Goal: Task Accomplishment & Management: Complete application form

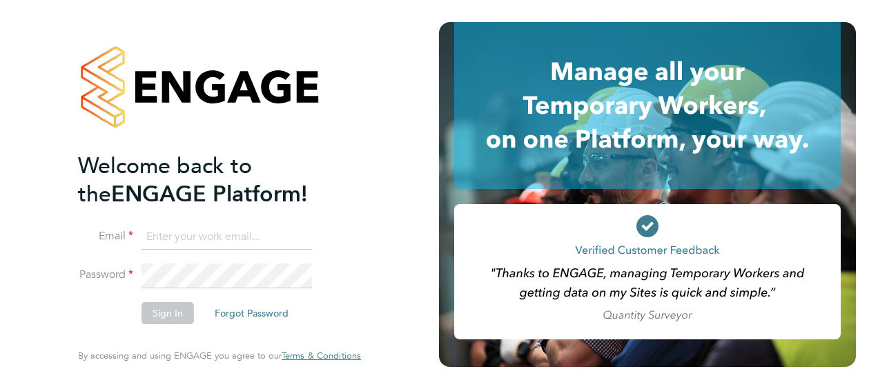
type input "nick.wilcock@vistry.co.uk"
click at [168, 313] on button "Sign In" at bounding box center [168, 313] width 52 height 22
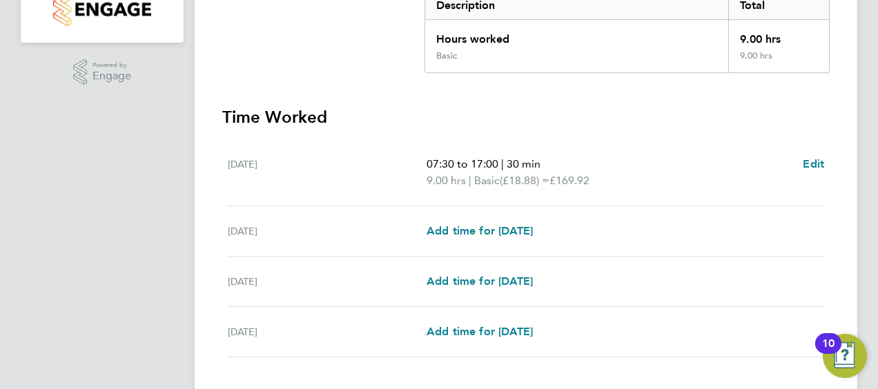
scroll to position [389, 0]
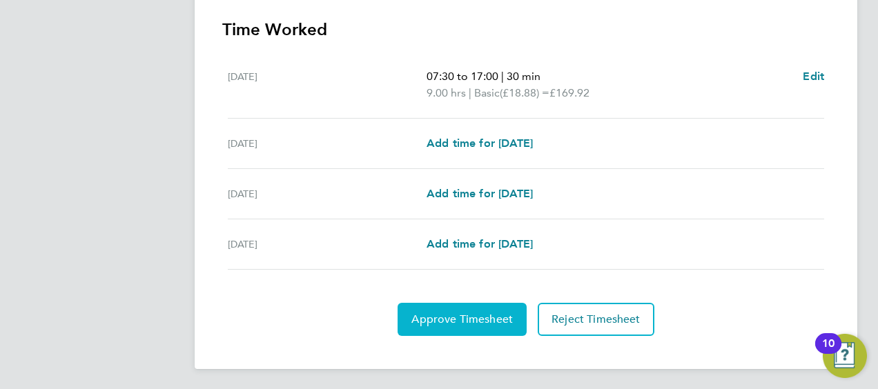
click at [452, 327] on button "Approve Timesheet" at bounding box center [462, 319] width 129 height 33
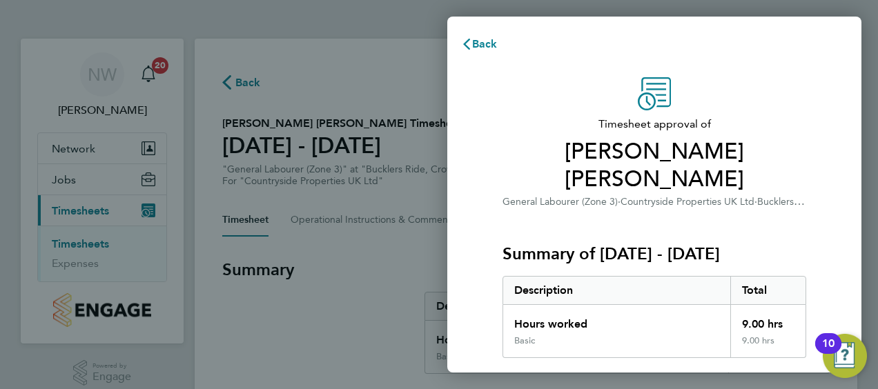
scroll to position [231, 0]
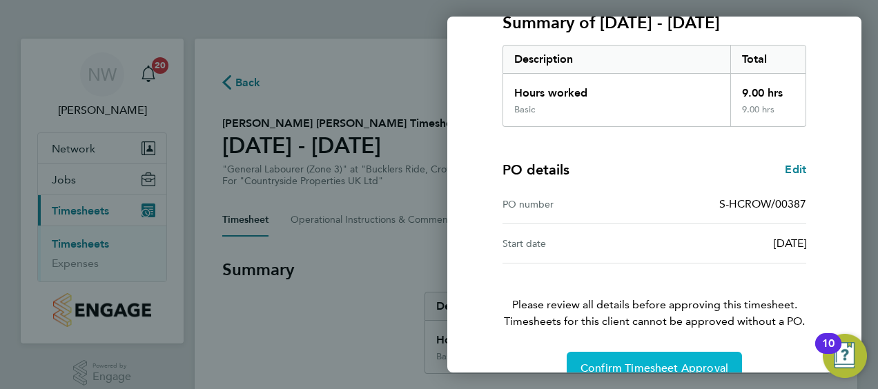
click at [632, 362] on span "Confirm Timesheet Approval" at bounding box center [655, 369] width 148 height 14
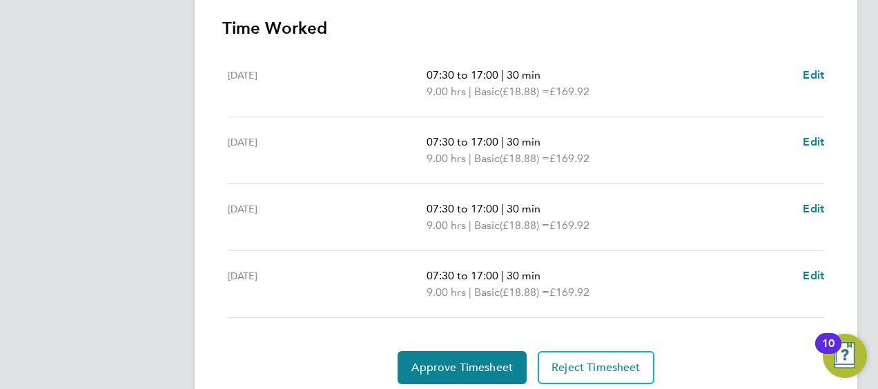
scroll to position [391, 0]
click at [812, 75] on span "Edit" at bounding box center [813, 74] width 21 height 13
select select "30"
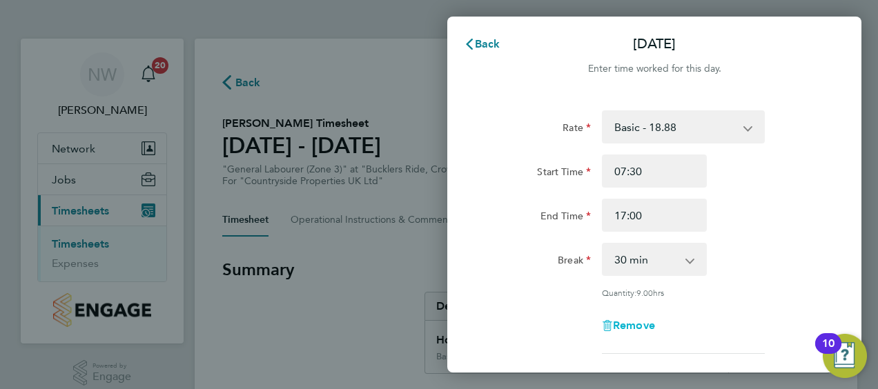
click at [624, 322] on span "Remove" at bounding box center [634, 325] width 42 height 13
select select "null"
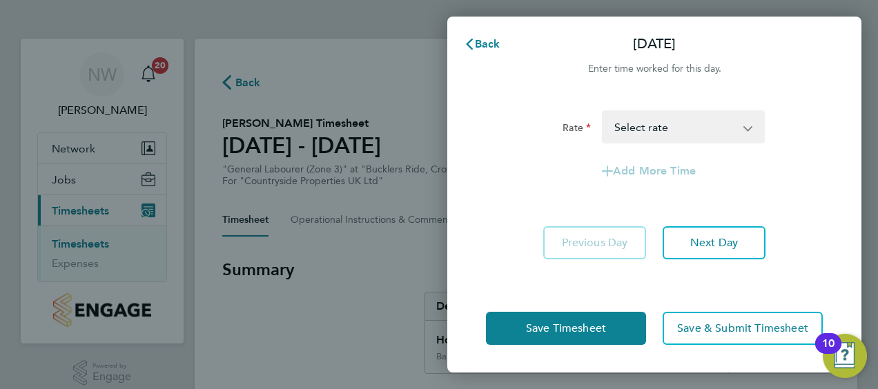
click at [672, 132] on select "Basic - 18.88 Select rate" at bounding box center [675, 127] width 144 height 30
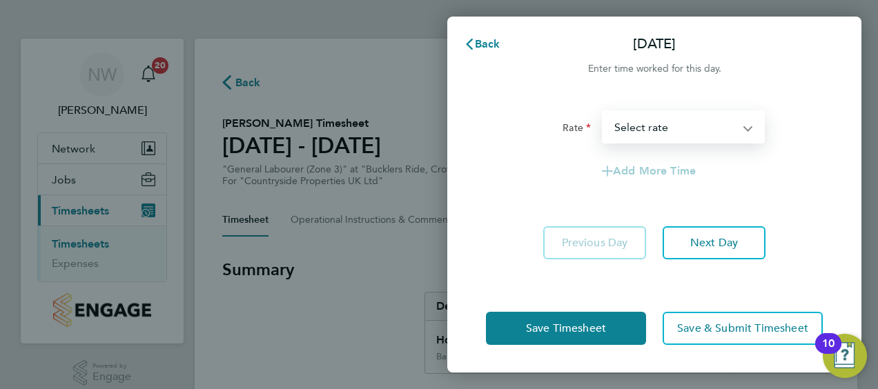
click at [672, 132] on select "Basic - 18.88 Select rate" at bounding box center [675, 127] width 144 height 30
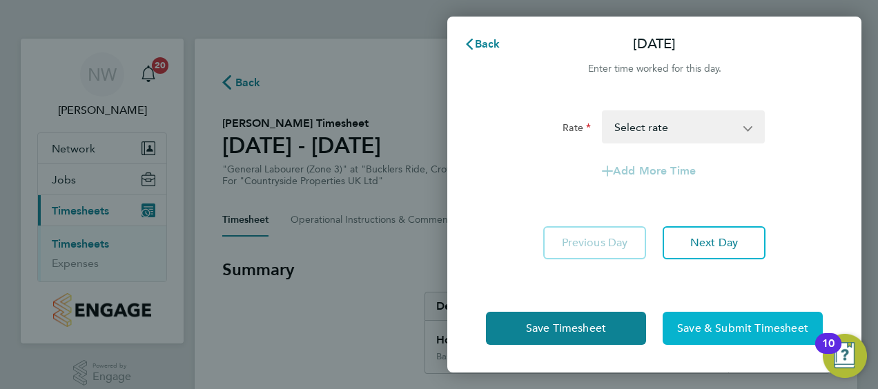
click at [688, 325] on span "Save & Submit Timesheet" at bounding box center [742, 329] width 131 height 14
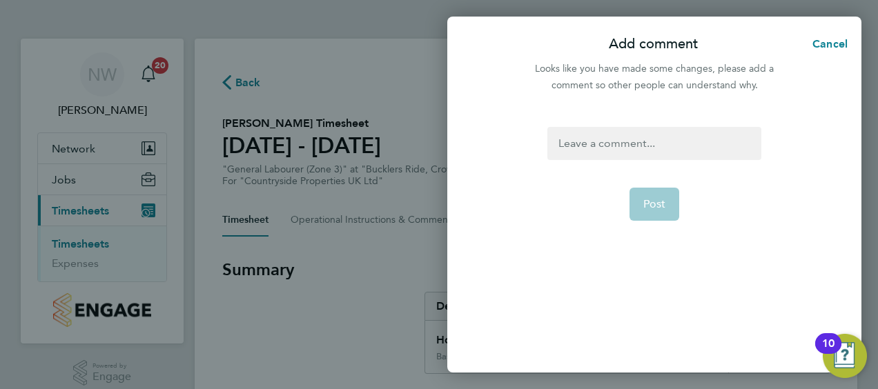
click at [599, 148] on div at bounding box center [654, 143] width 213 height 33
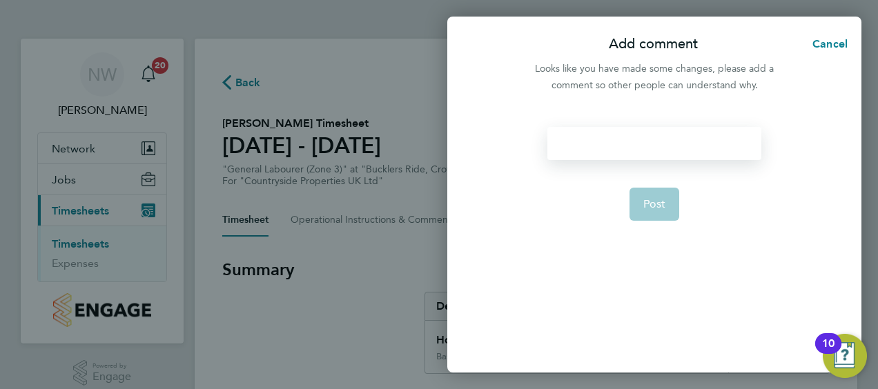
click at [599, 148] on div at bounding box center [654, 143] width 213 height 33
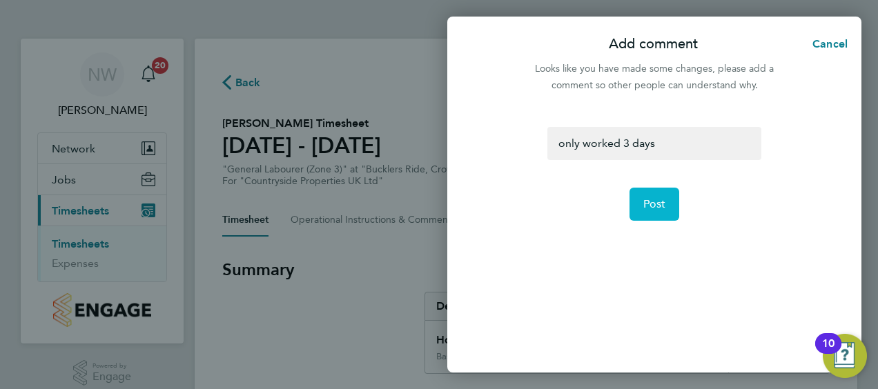
click at [654, 206] on span "Post" at bounding box center [654, 204] width 23 height 14
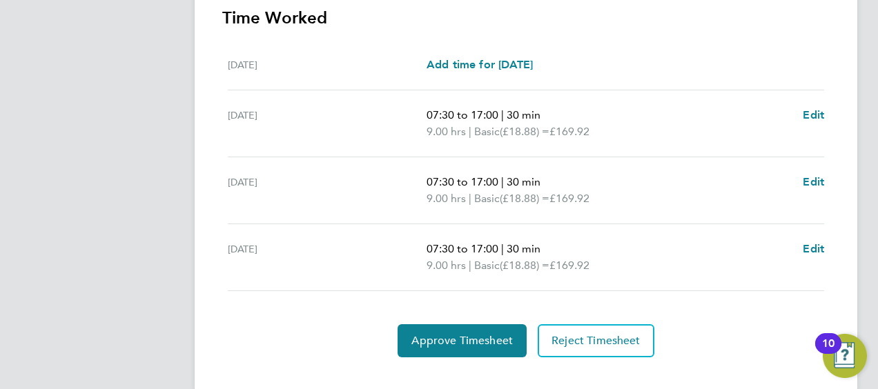
scroll to position [422, 0]
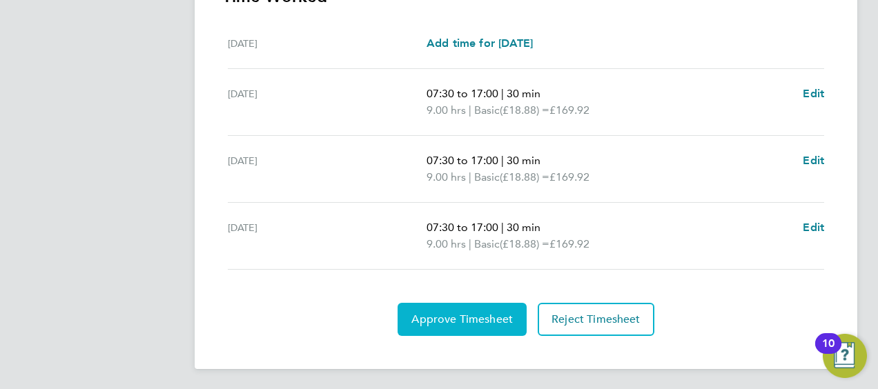
click at [420, 313] on span "Approve Timesheet" at bounding box center [461, 320] width 101 height 14
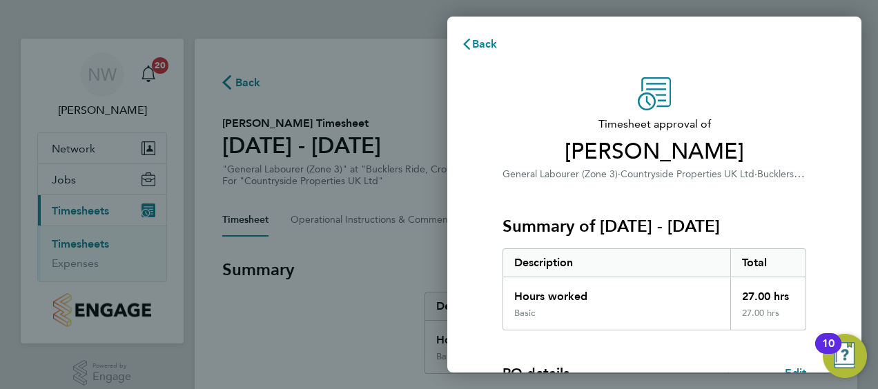
scroll to position [231, 0]
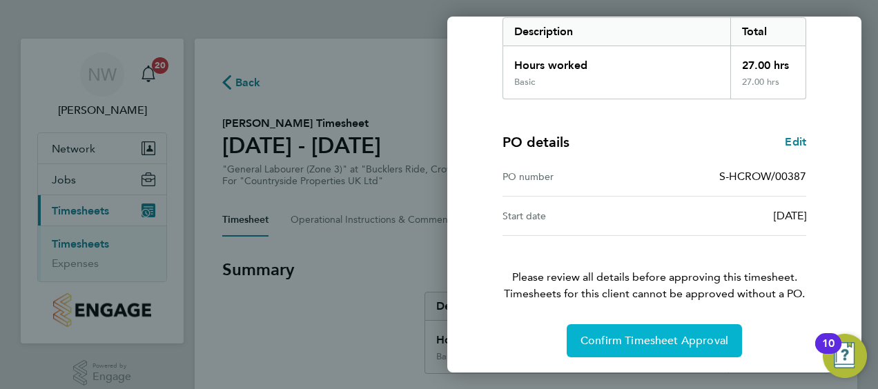
click at [581, 337] on span "Confirm Timesheet Approval" at bounding box center [655, 341] width 148 height 14
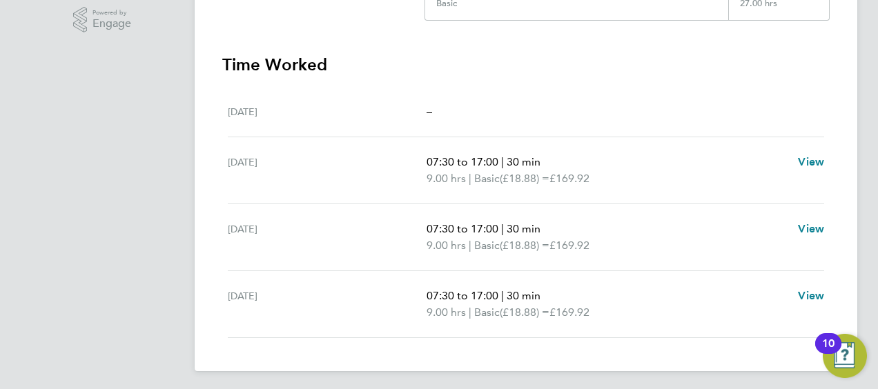
scroll to position [356, 0]
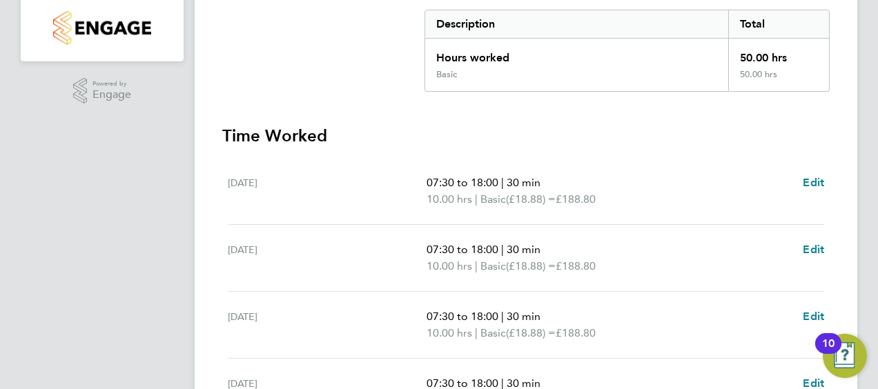
scroll to position [283, 0]
click at [808, 176] on span "Edit" at bounding box center [813, 181] width 21 height 13
select select "30"
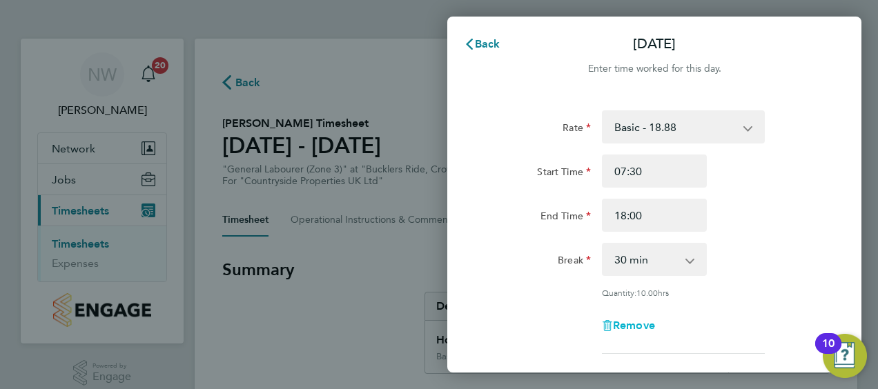
click at [613, 322] on span "Remove" at bounding box center [634, 325] width 42 height 13
select select "null"
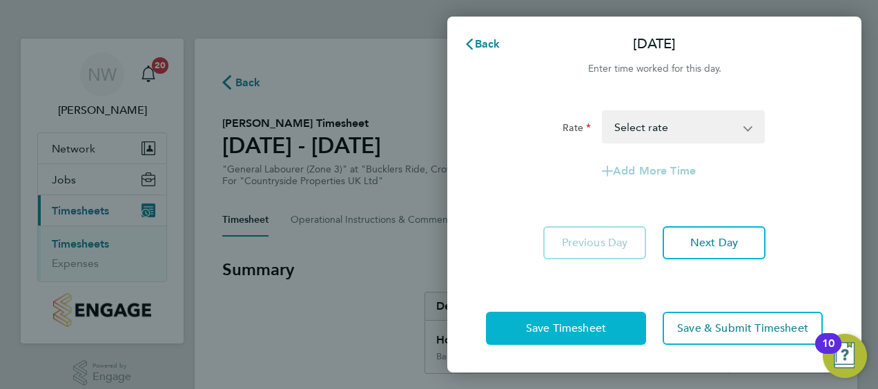
click at [617, 327] on button "Save Timesheet" at bounding box center [566, 328] width 160 height 33
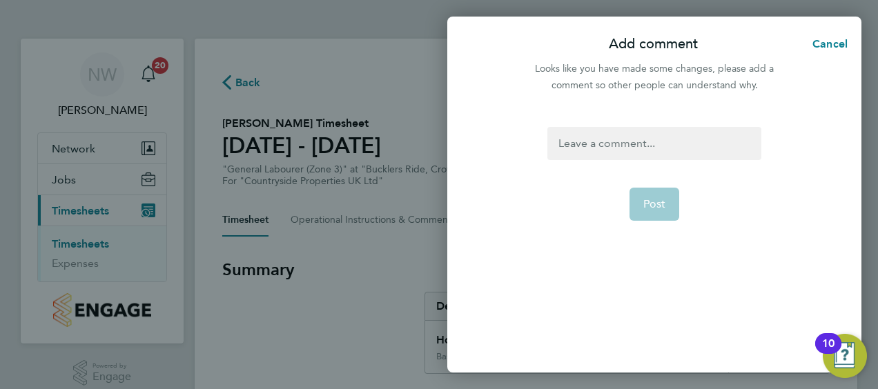
click at [590, 160] on form "Post" at bounding box center [654, 203] width 224 height 153
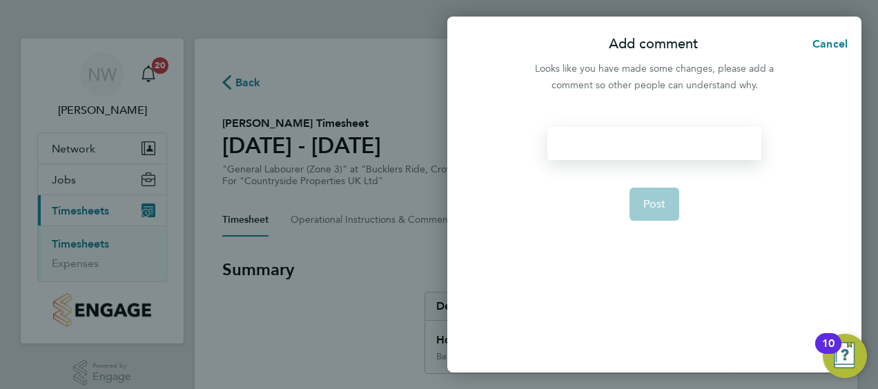
click at [589, 151] on div at bounding box center [654, 143] width 213 height 33
click at [589, 151] on div "ba" at bounding box center [654, 143] width 213 height 33
click at [635, 206] on button "Post" at bounding box center [655, 204] width 50 height 33
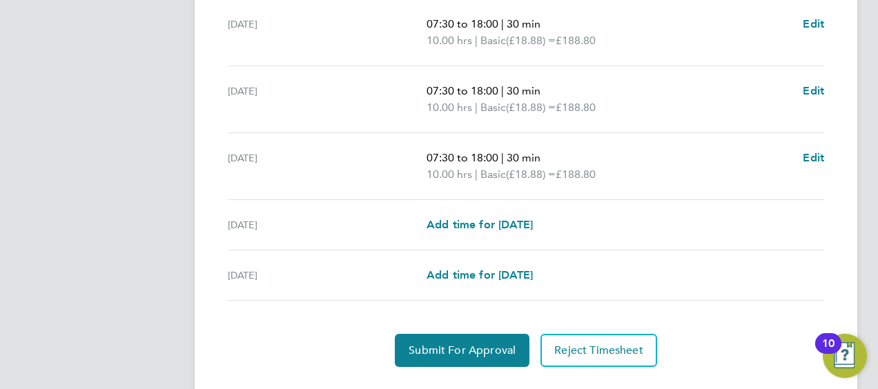
scroll to position [559, 0]
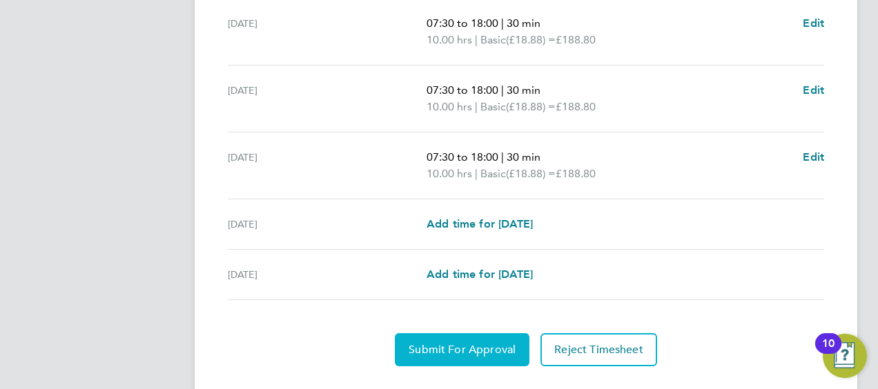
click at [468, 349] on span "Submit For Approval" at bounding box center [462, 350] width 107 height 14
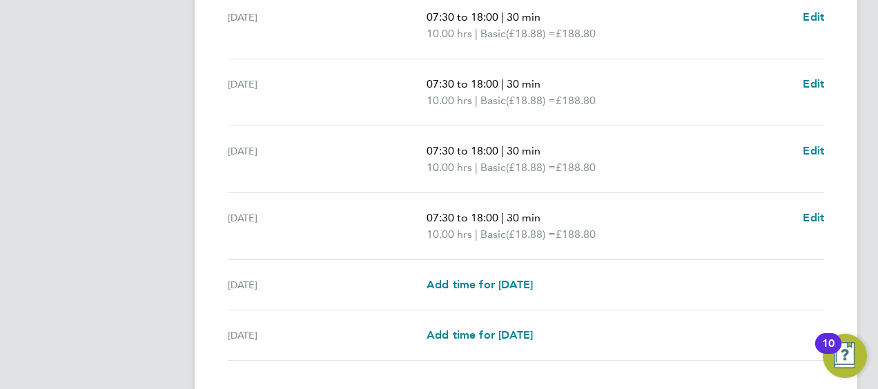
scroll to position [589, 0]
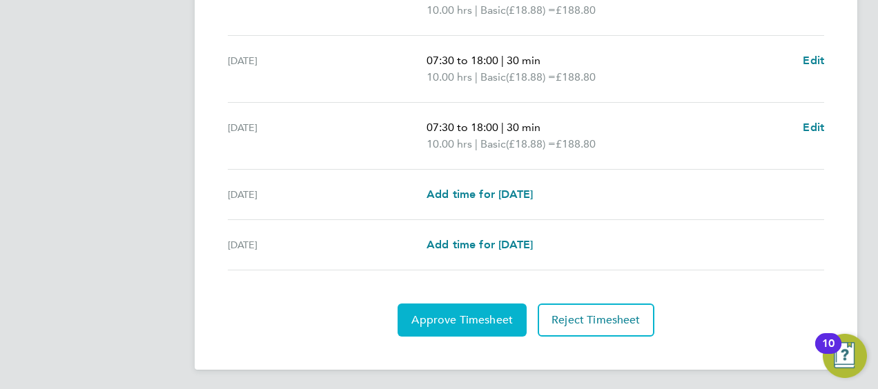
click at [452, 325] on button "Approve Timesheet" at bounding box center [462, 320] width 129 height 33
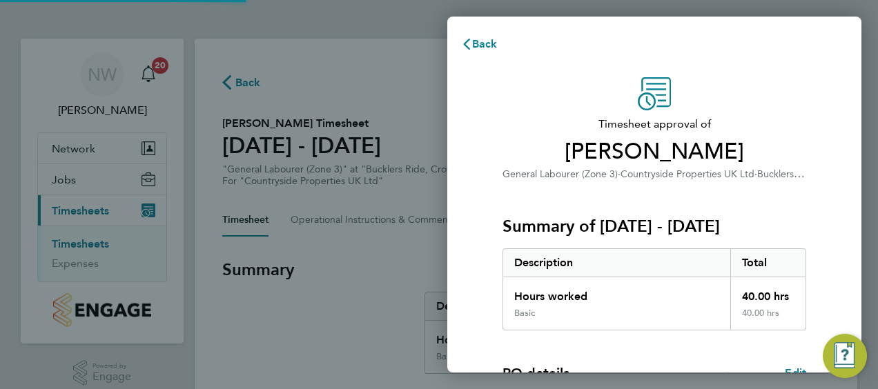
scroll to position [231, 0]
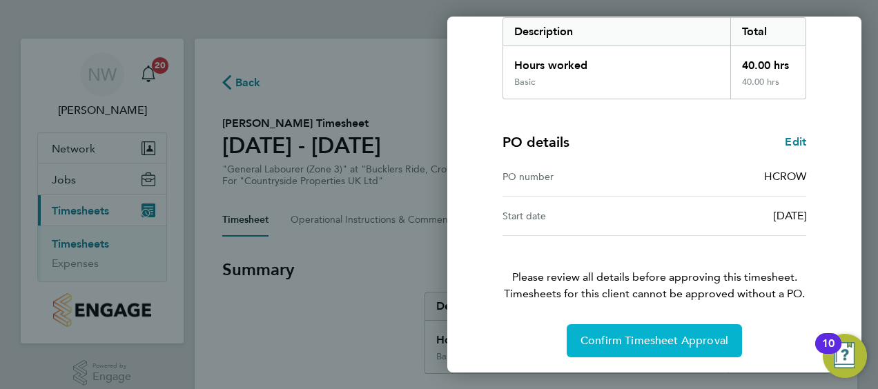
click at [652, 345] on span "Confirm Timesheet Approval" at bounding box center [655, 341] width 148 height 14
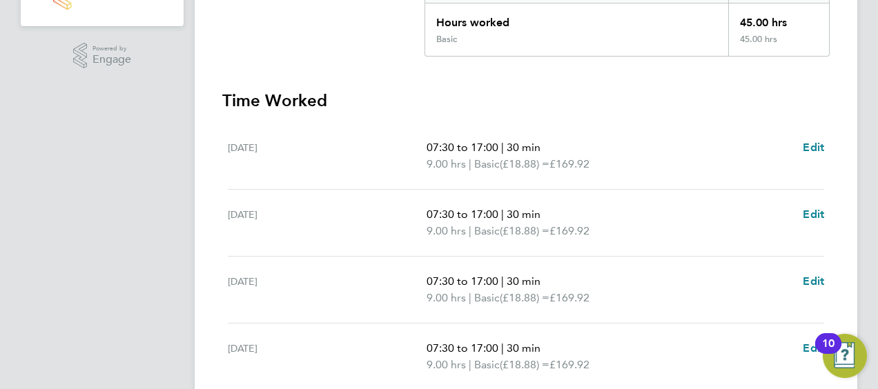
scroll to position [369, 0]
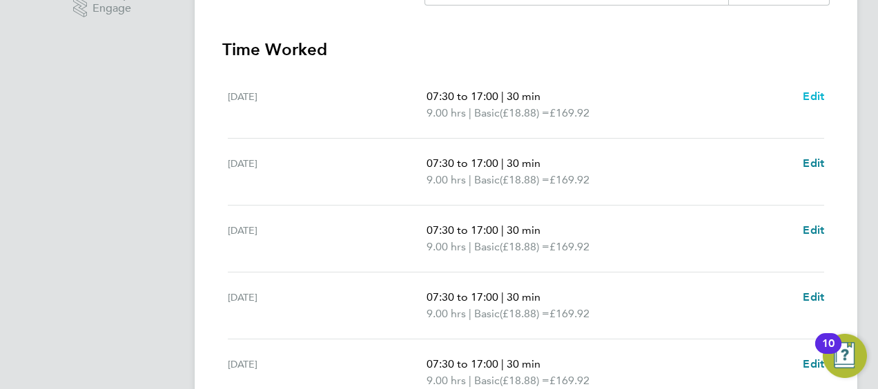
click at [806, 91] on span "Edit" at bounding box center [813, 96] width 21 height 13
select select "30"
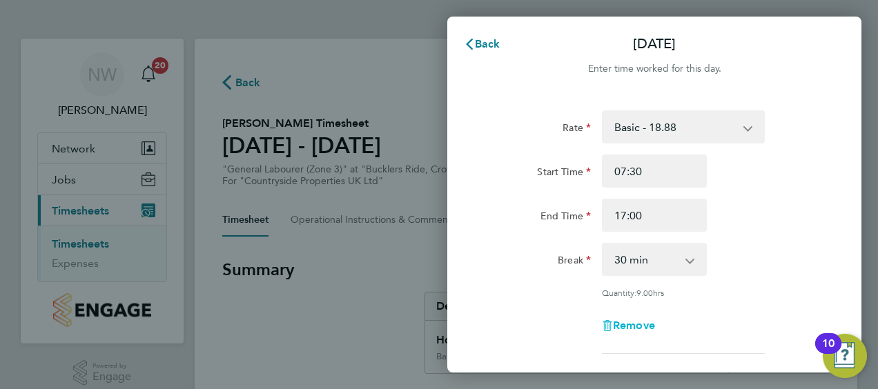
click at [624, 329] on span "Remove" at bounding box center [634, 325] width 42 height 13
select select "null"
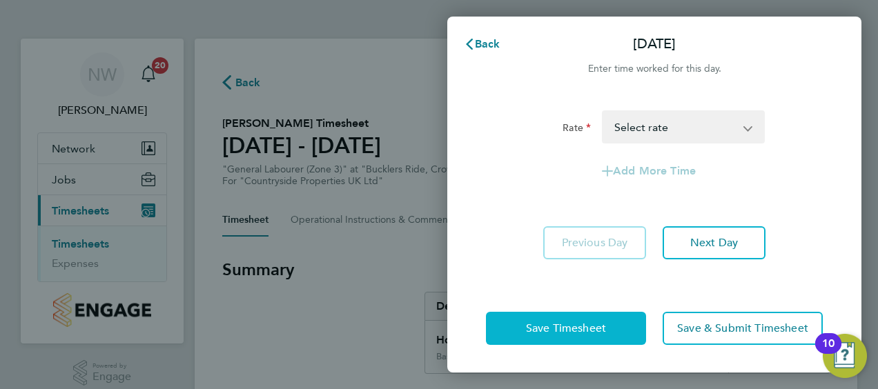
click at [587, 329] on span "Save Timesheet" at bounding box center [566, 329] width 80 height 14
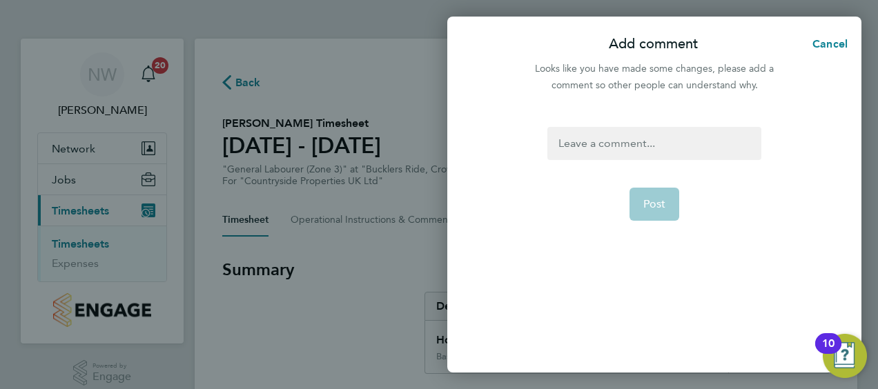
click at [592, 142] on div at bounding box center [654, 143] width 213 height 33
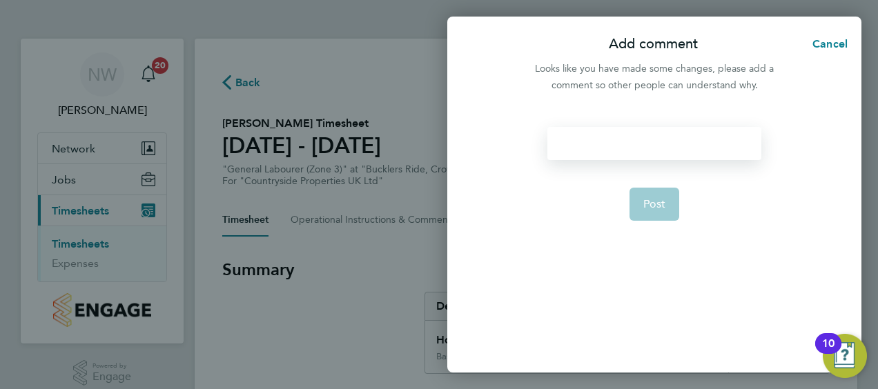
click at [592, 142] on div at bounding box center [654, 143] width 213 height 33
click at [645, 200] on span "Post" at bounding box center [654, 204] width 23 height 14
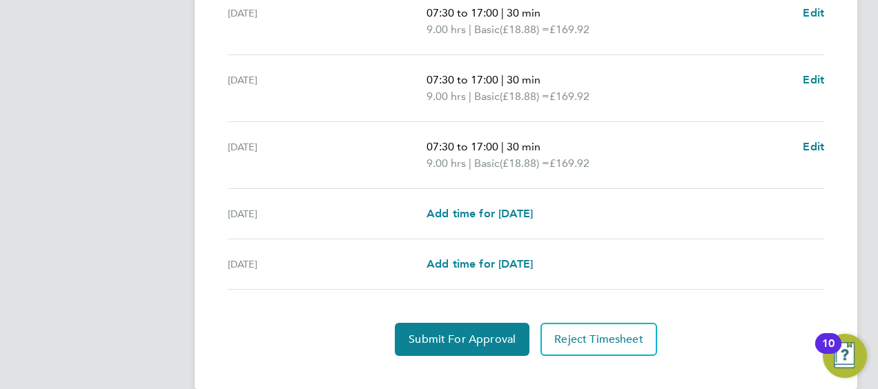
scroll to position [589, 0]
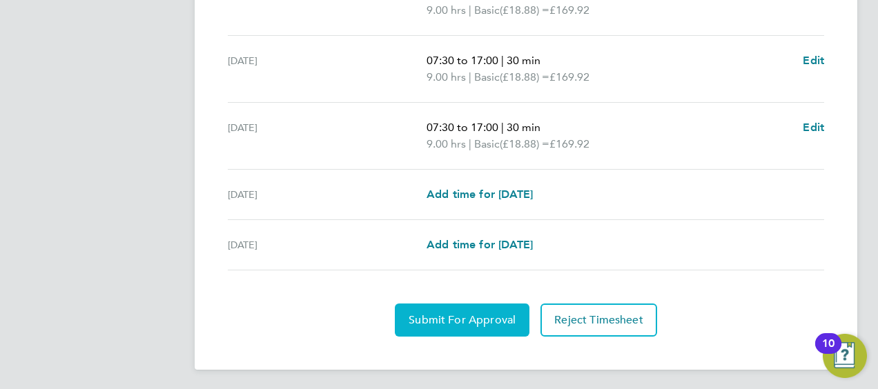
click at [440, 317] on span "Submit For Approval" at bounding box center [462, 320] width 107 height 14
click at [470, 313] on span "Approve Timesheet" at bounding box center [461, 320] width 101 height 14
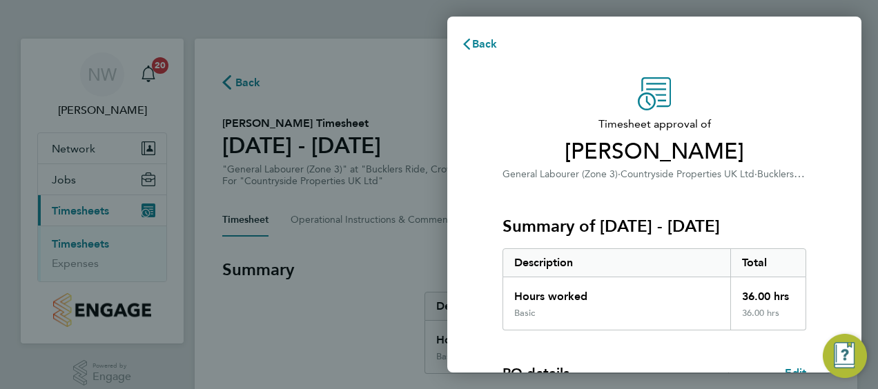
scroll to position [231, 0]
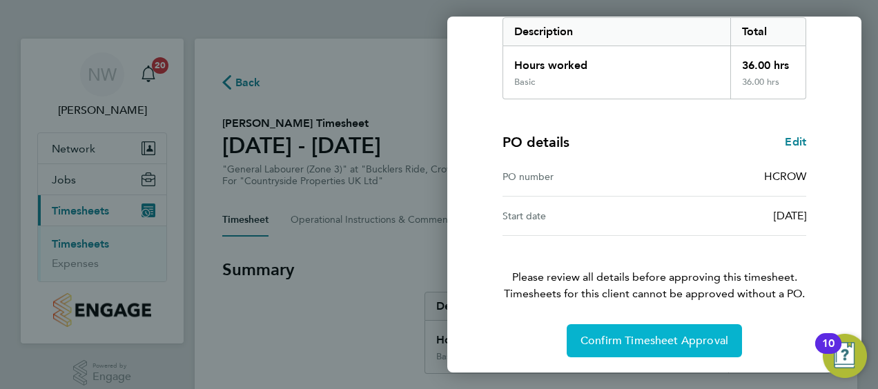
click at [648, 336] on span "Confirm Timesheet Approval" at bounding box center [655, 341] width 148 height 14
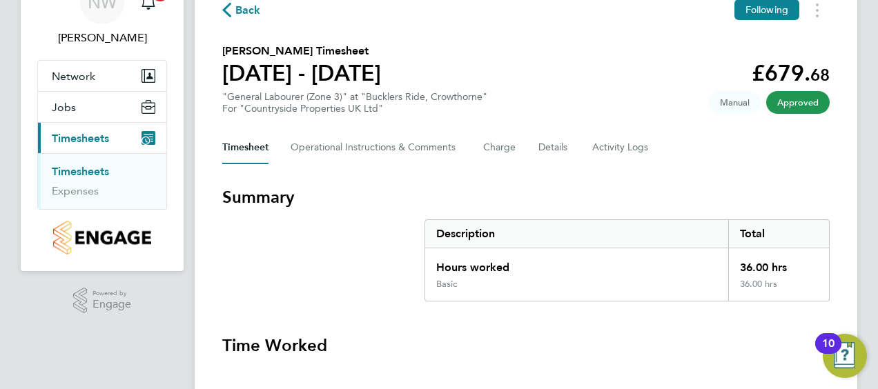
scroll to position [73, 0]
